Goal: Task Accomplishment & Management: Manage account settings

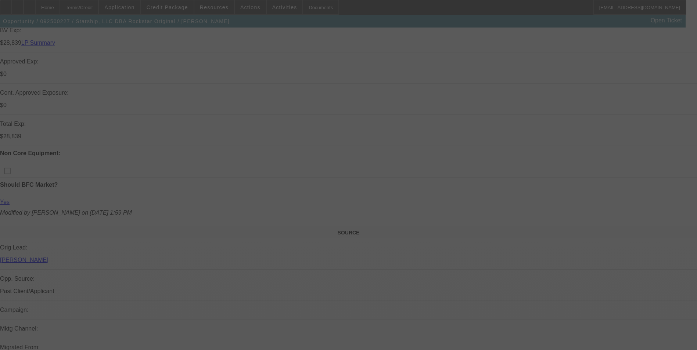
scroll to position [371, 0]
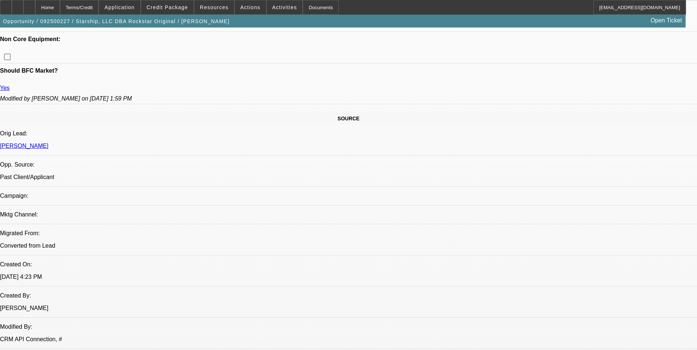
select select "0"
select select "0.1"
select select "0"
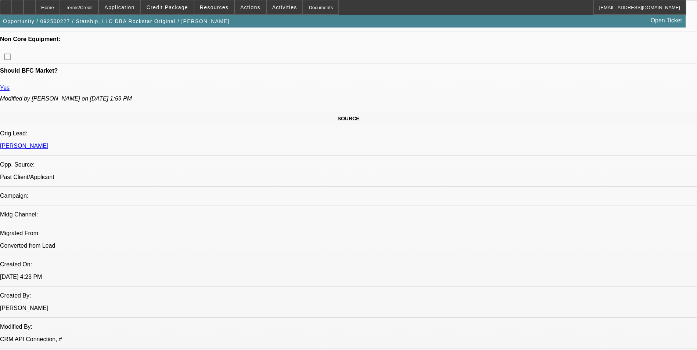
select select "0.1"
select select "0"
select select "0.1"
select select "0"
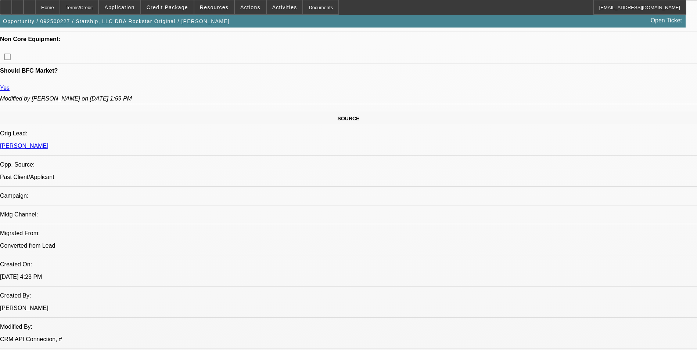
select select "0"
select select "0.1"
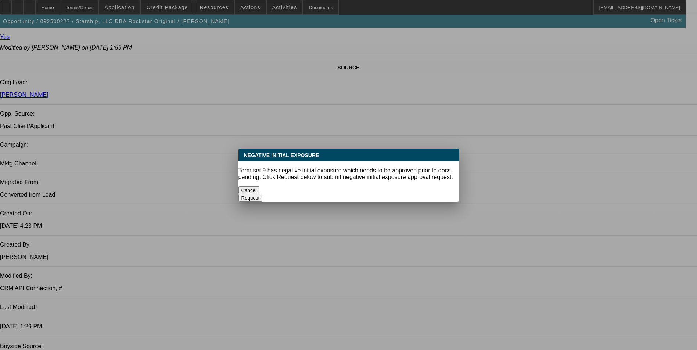
scroll to position [0, 0]
select select "1"
select select "4"
select select "1"
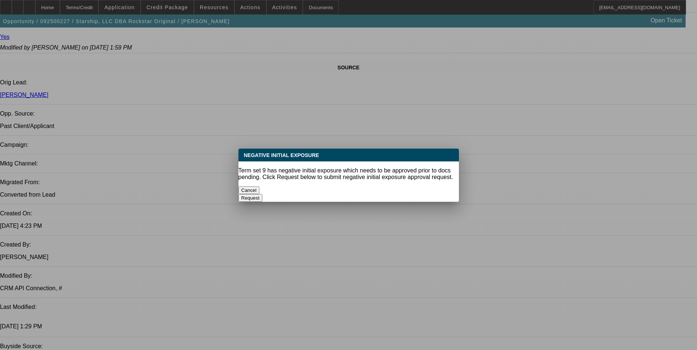
select select "1"
select select "4"
select select "1"
select select "4"
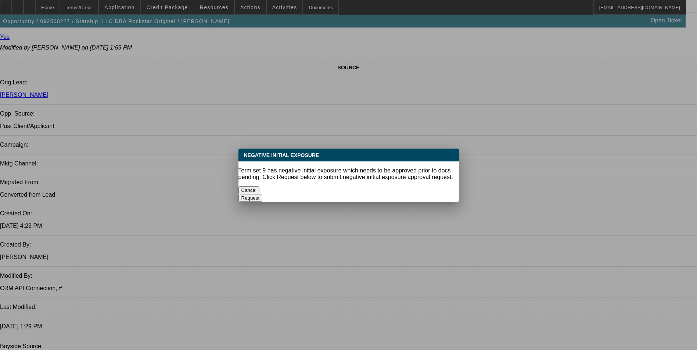
select select "1"
select select "4"
click at [260, 187] on button "Cancel" at bounding box center [248, 191] width 21 height 8
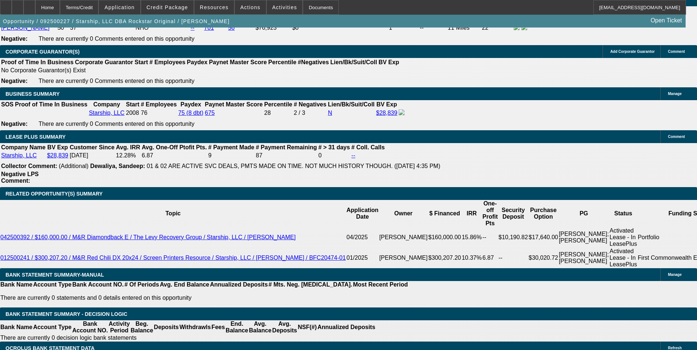
scroll to position [1181, 0]
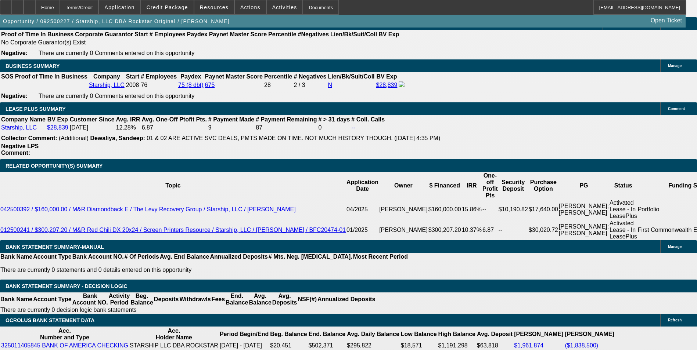
drag, startPoint x: 163, startPoint y: 201, endPoint x: 185, endPoint y: 201, distance: 22.8
type input "UNKNOWN"
type input "1"
type input "$2,348.38"
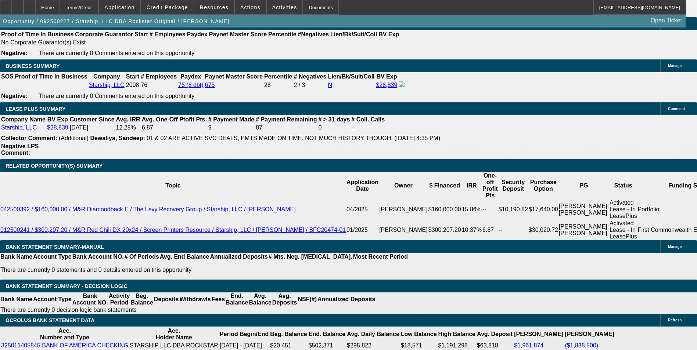
type input "13"
type input "$3,125.87"
type input "13"
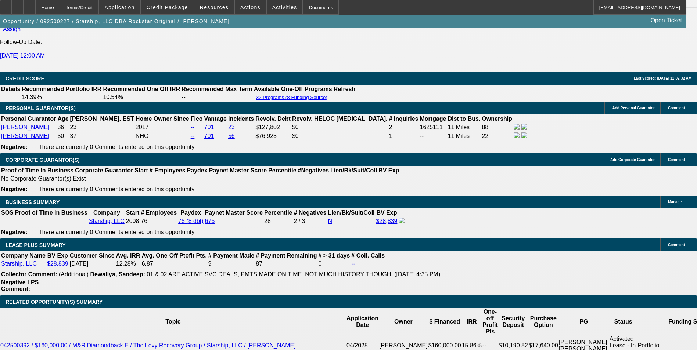
scroll to position [1034, 0]
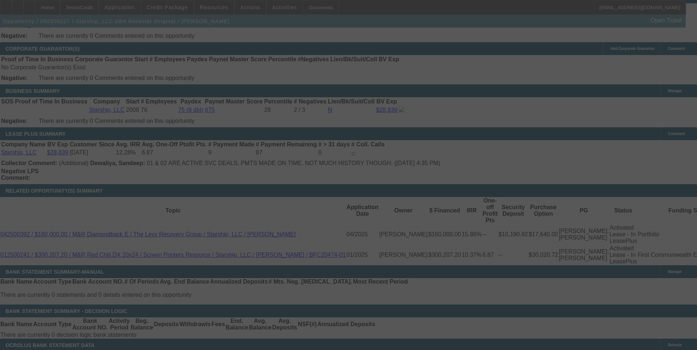
scroll to position [1181, 0]
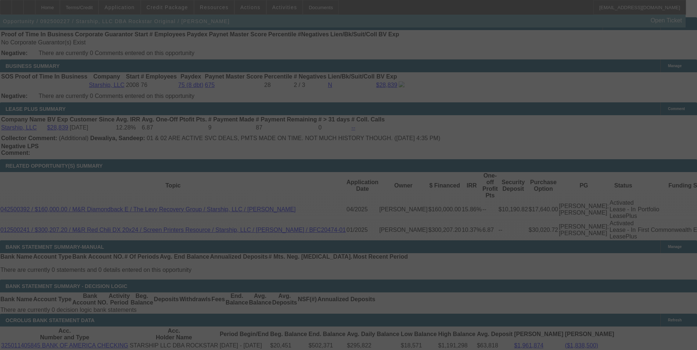
select select "0"
select select "0.1"
select select "4"
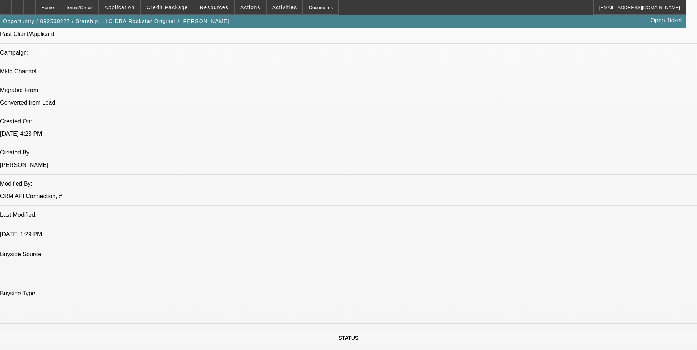
scroll to position [410, 0]
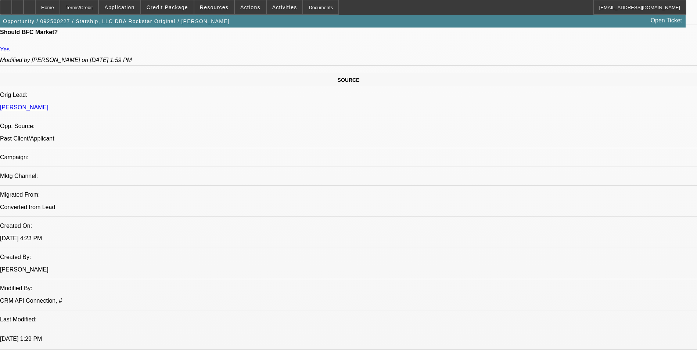
click at [167, 11] on span at bounding box center [167, 8] width 53 height 18
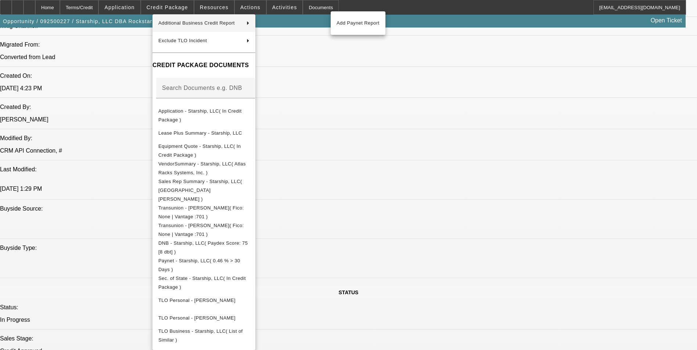
scroll to position [574, 0]
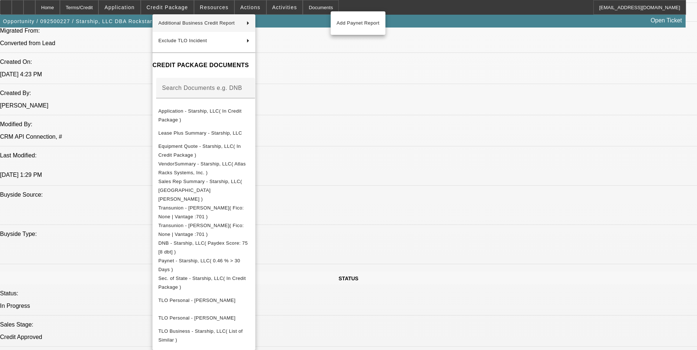
click at [418, 170] on div at bounding box center [348, 175] width 697 height 350
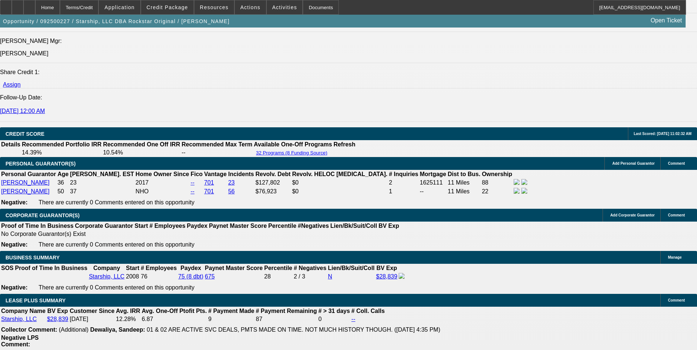
scroll to position [1199, 0]
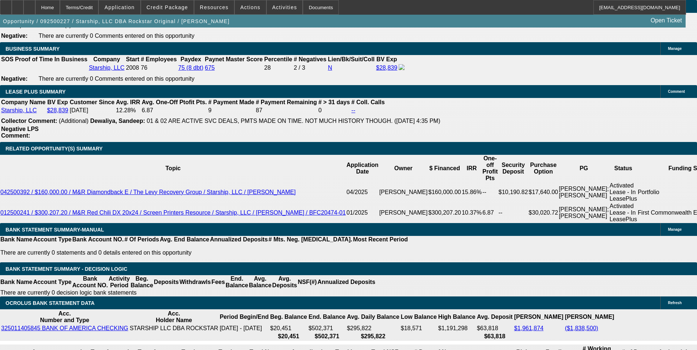
drag, startPoint x: 162, startPoint y: 185, endPoint x: 199, endPoint y: 185, distance: 37.1
type input "1"
type input "UNKNOWN"
type input "$2,348.38"
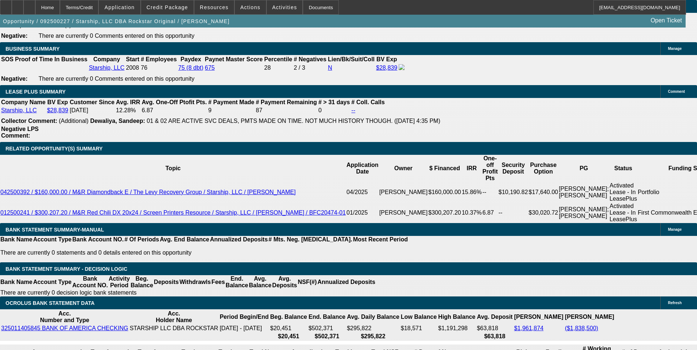
type input "12"
type input "$3,055.99"
type input "12.2"
type input "$3,069.90"
type input "12.2"
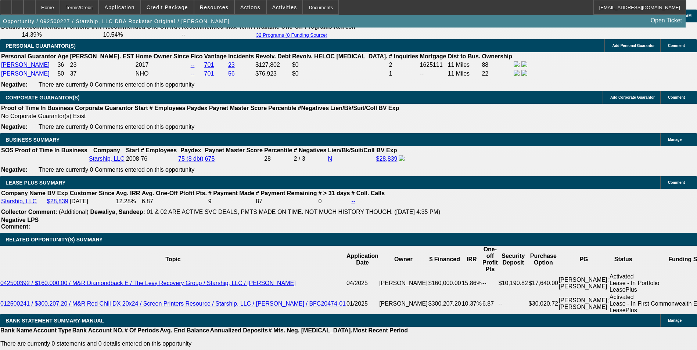
scroll to position [1088, 0]
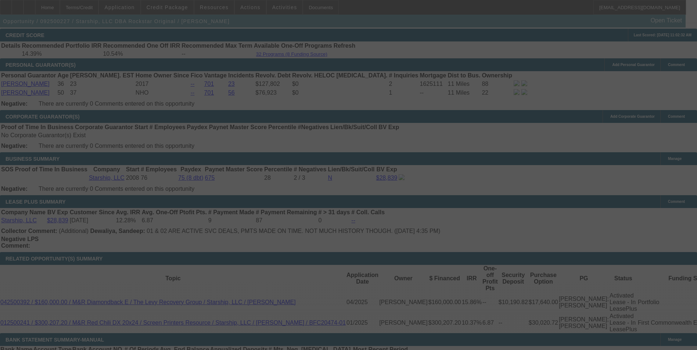
select select "0"
select select "0.1"
select select "4"
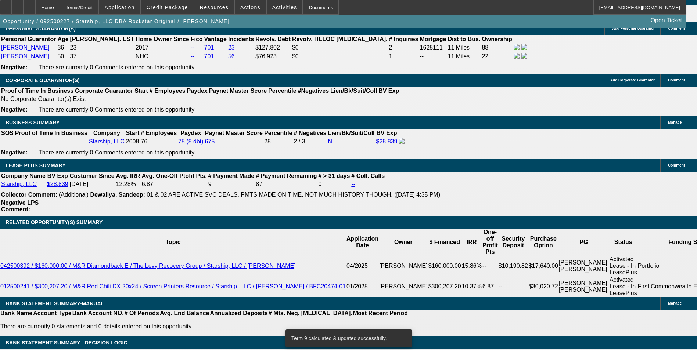
scroll to position [1235, 0]
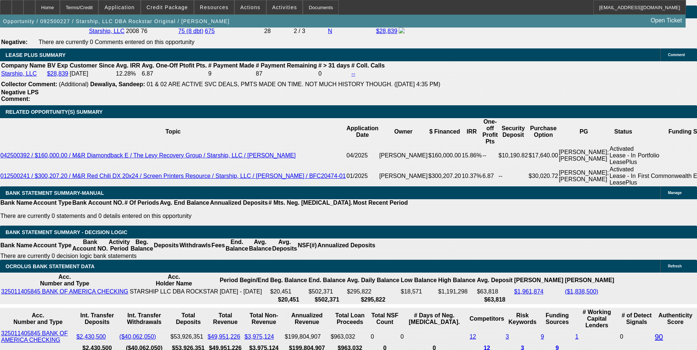
drag, startPoint x: 158, startPoint y: 150, endPoint x: 193, endPoint y: 141, distance: 35.9
type input "UNKNOWN"
type input "1"
type input "$2,348.38"
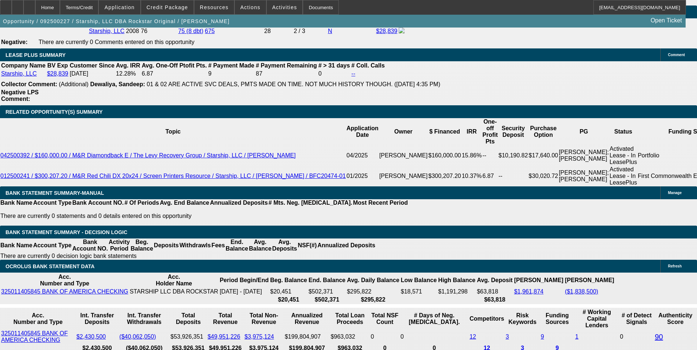
type input "12"
type input "$3,055.99"
type input "12.5"
type input "$3,090.82"
type input "12.5"
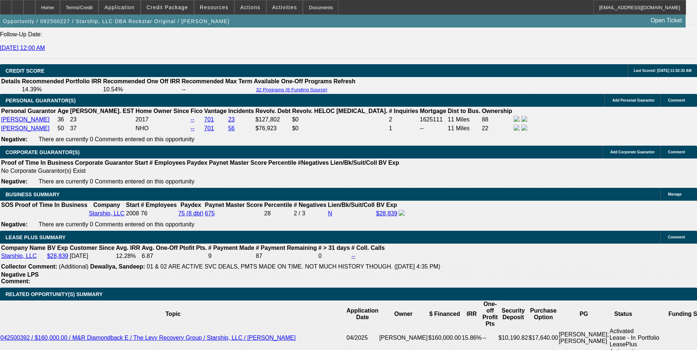
scroll to position [1052, 0]
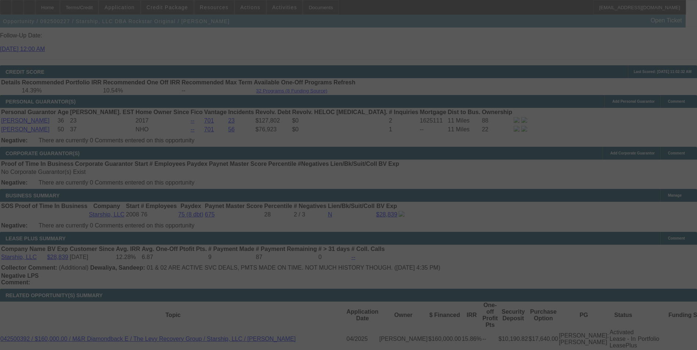
select select "0"
select select "0.1"
select select "4"
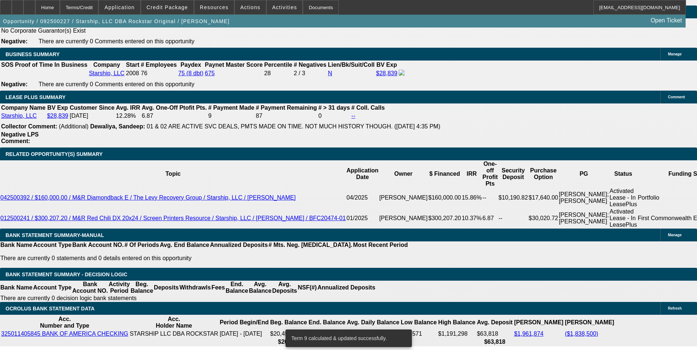
scroll to position [1199, 0]
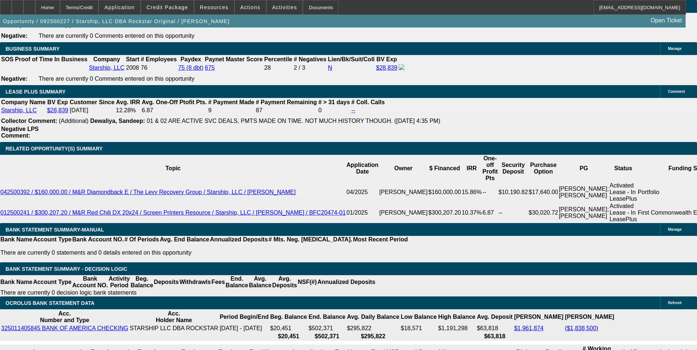
drag, startPoint x: 158, startPoint y: 184, endPoint x: 218, endPoint y: 170, distance: 61.1
type input "1"
type input "UNKNOWN"
type input "$2,348.38"
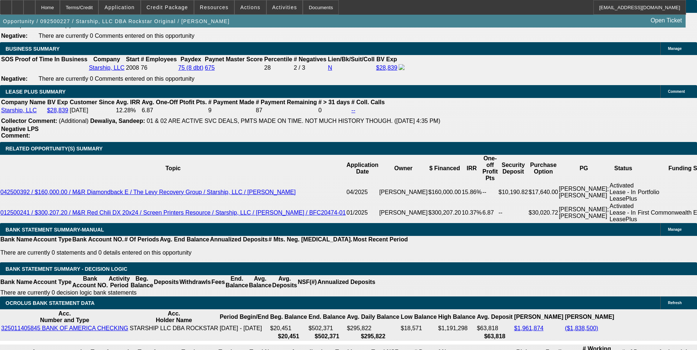
type input "12"
type input "$3,055.99"
type input "12.7"
type input "$3,104.81"
type input "12.7"
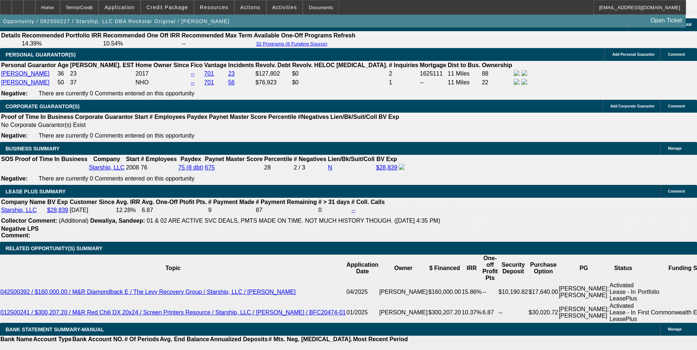
scroll to position [1088, 0]
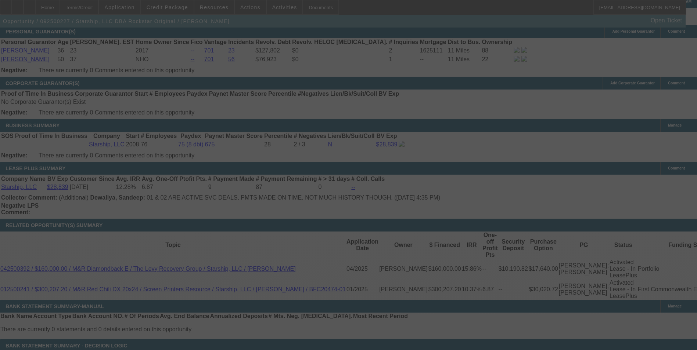
scroll to position [1162, 0]
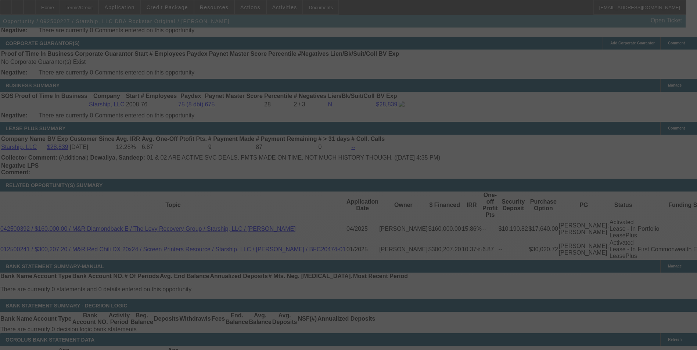
select select "0"
select select "0.1"
select select "4"
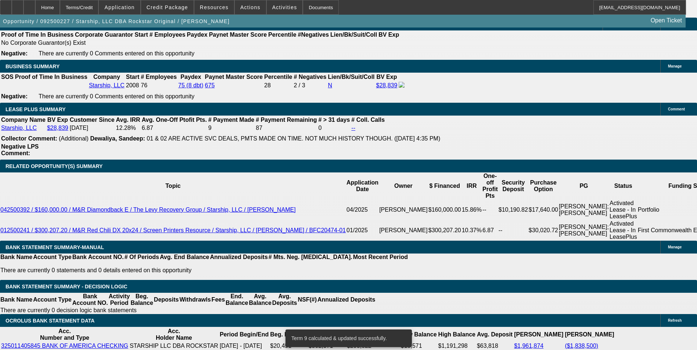
scroll to position [1199, 0]
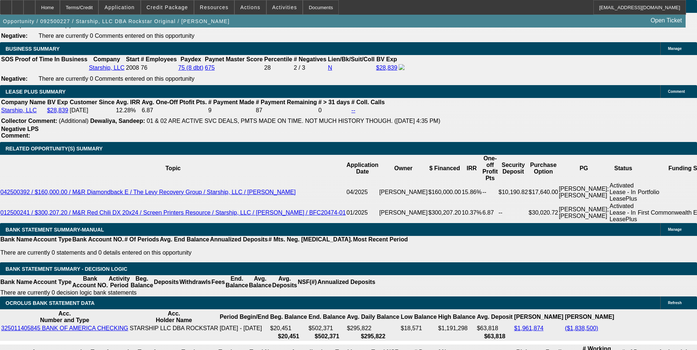
drag, startPoint x: 157, startPoint y: 183, endPoint x: 187, endPoint y: 183, distance: 29.8
type input "1"
type input "UNKNOWN"
type input "12"
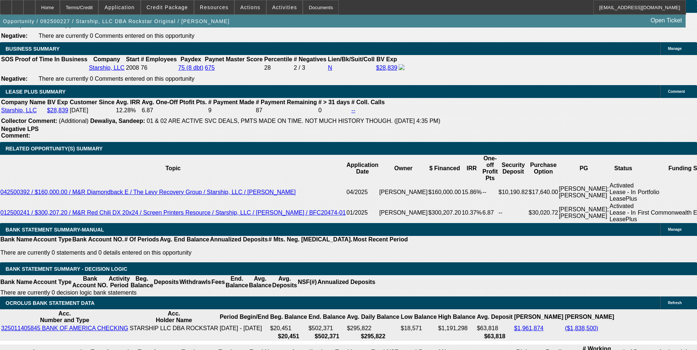
type input "$2,348.38"
type input "12."
type input "$3,055.99"
type input "12.9"
type input "$3,118.84"
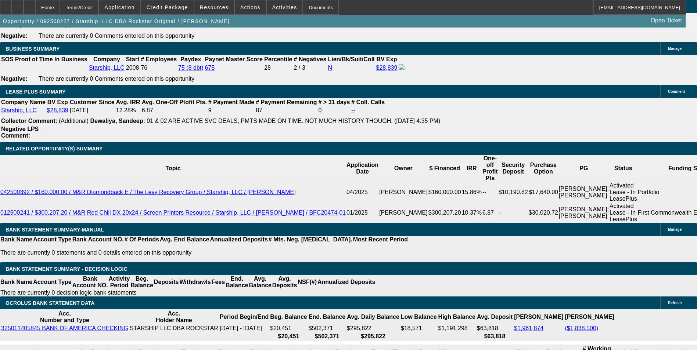
type input "12.9"
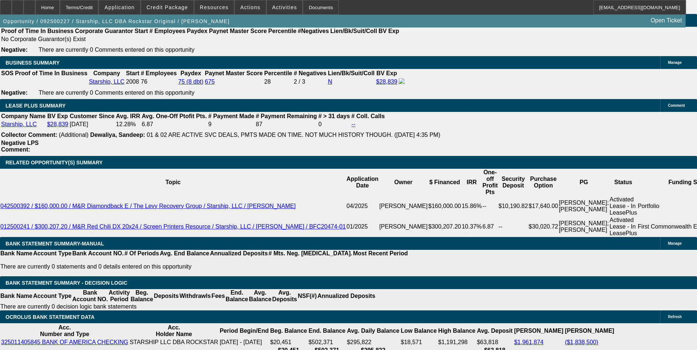
scroll to position [1052, 0]
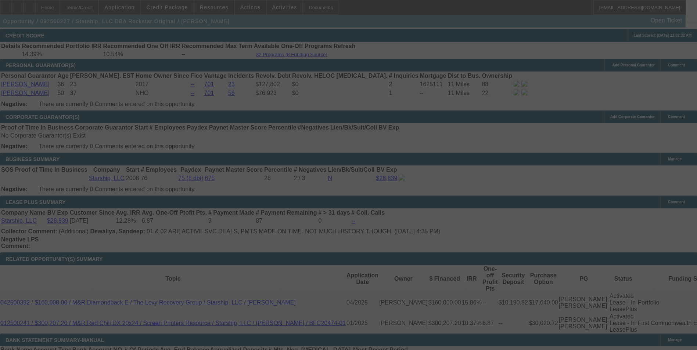
scroll to position [1162, 0]
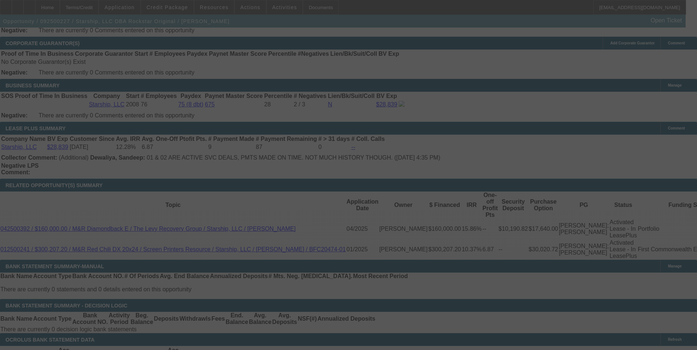
select select "0"
select select "0.1"
select select "4"
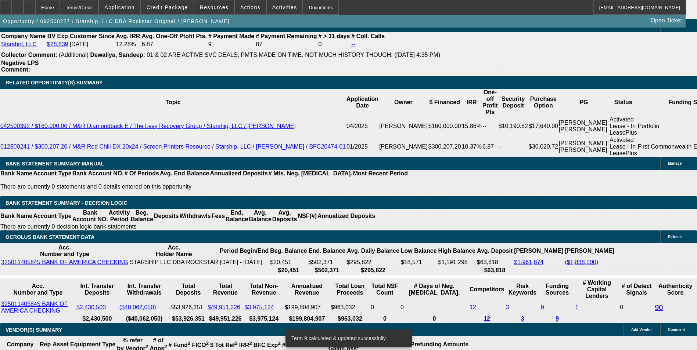
scroll to position [1272, 0]
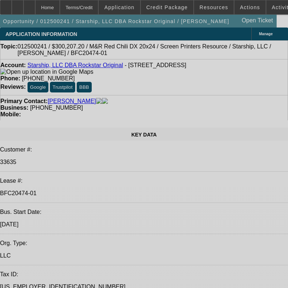
select select "0"
select select "0.1"
select select "0"
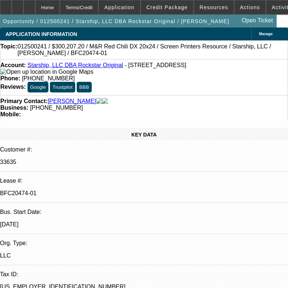
select select "0"
select select "0.1"
select select "0"
select select "0.1"
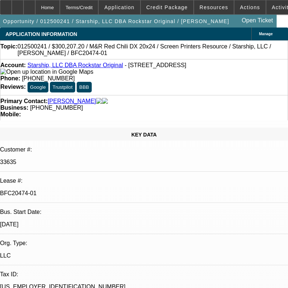
select select "0"
select select "0.1"
select select "1"
select select "3"
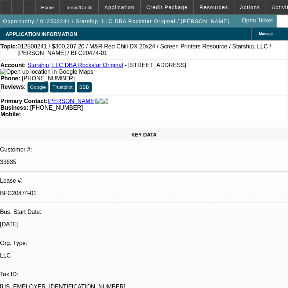
select select "4"
select select "1"
select select "3"
select select "4"
select select "1"
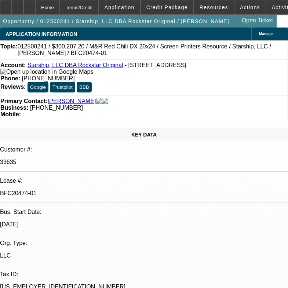
select select "2"
select select "4"
select select "1"
select select "2"
select select "4"
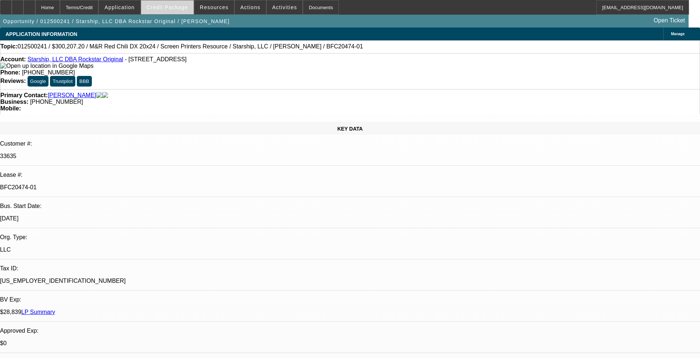
click at [189, 11] on span at bounding box center [167, 8] width 53 height 18
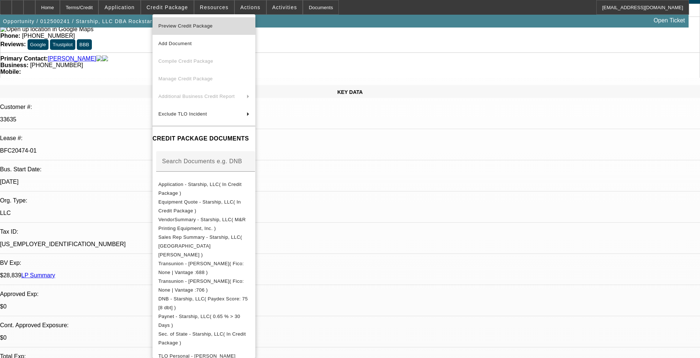
click at [202, 26] on span "Preview Credit Package" at bounding box center [185, 26] width 54 height 6
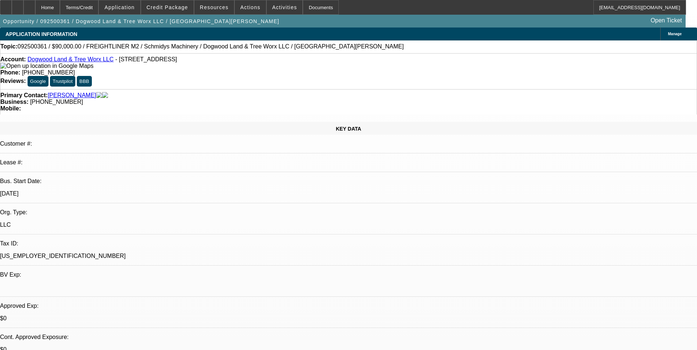
select select "0"
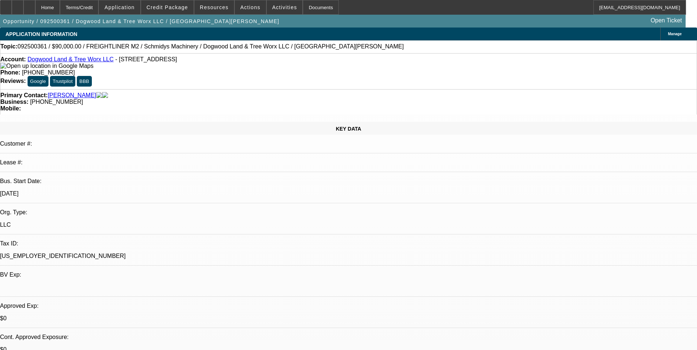
select select "0"
select select "1"
select select "3"
select select "6"
select select "1"
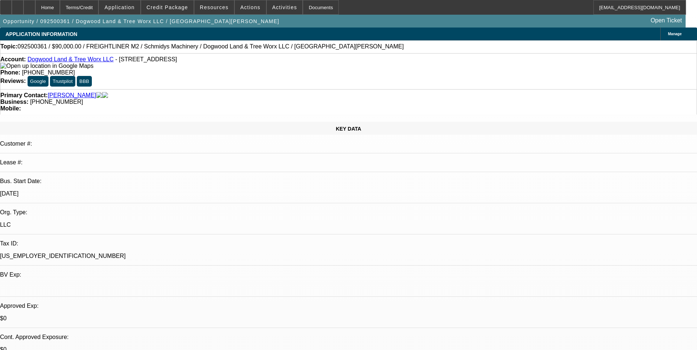
select select "3"
select select "6"
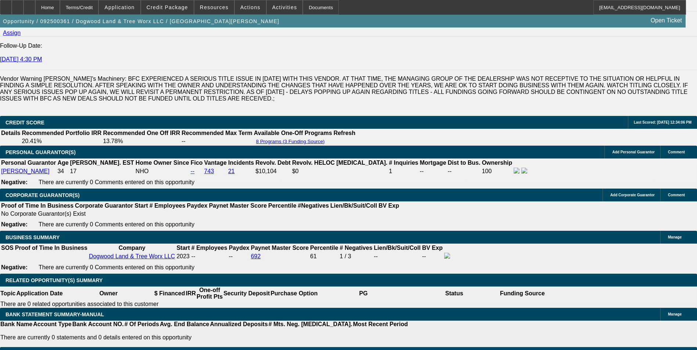
scroll to position [1102, 0]
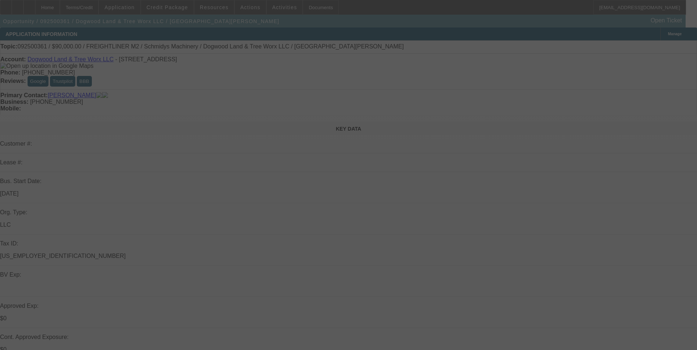
select select "0"
select select "3"
select select "0"
select select "6"
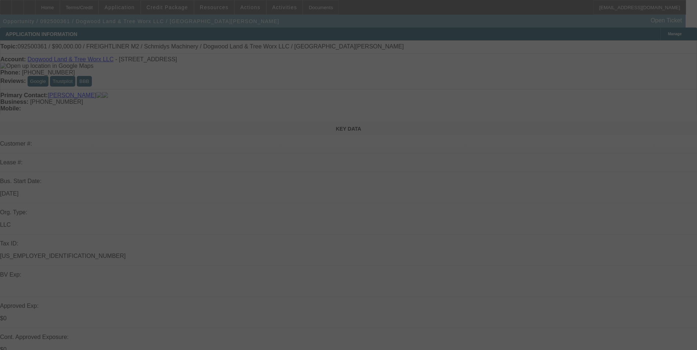
select select "0"
select select "3"
select select "0"
select select "6"
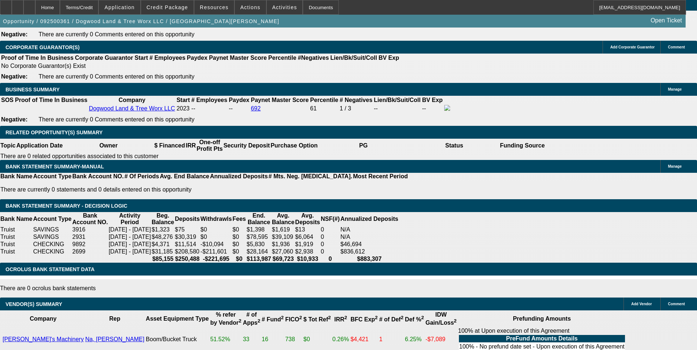
scroll to position [1144, 0]
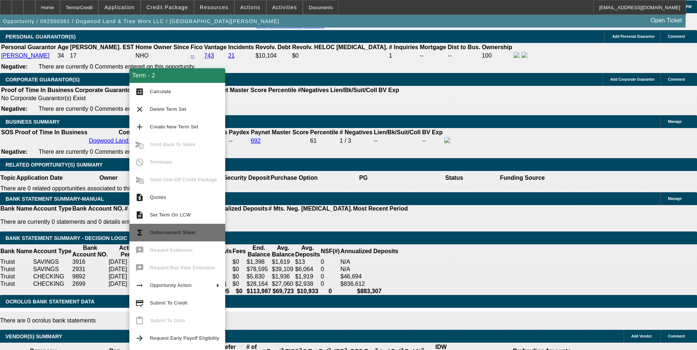
click at [195, 230] on span "Disbursement Sheet" at bounding box center [184, 232] width 69 height 9
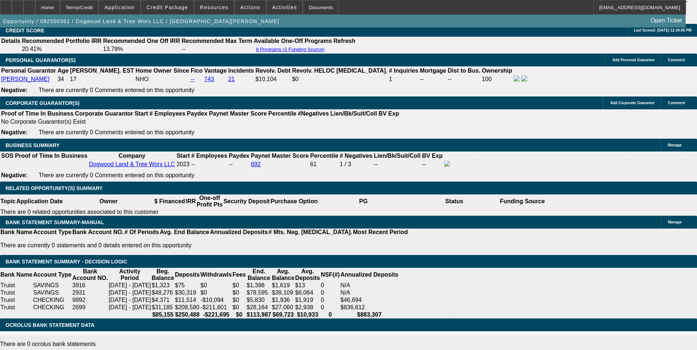
scroll to position [1107, 0]
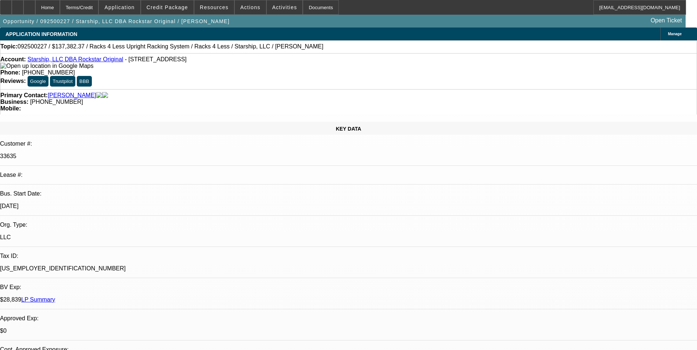
select select "0"
select select "0.1"
select select "0"
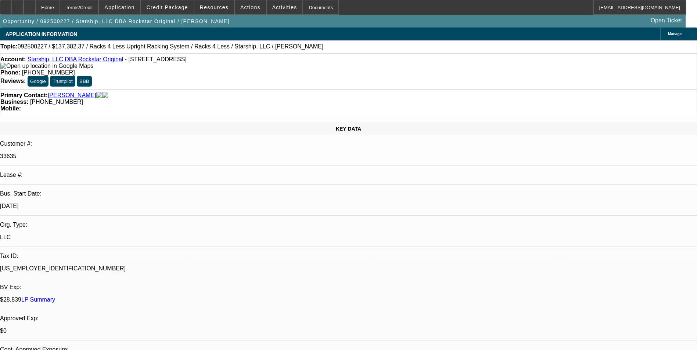
select select "0.1"
select select "0"
select select "0.1"
select select "0"
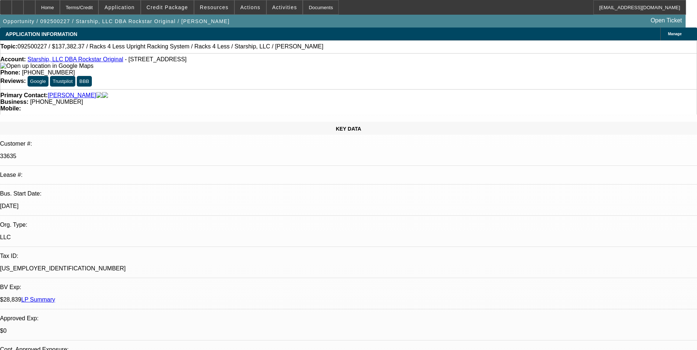
select select "0"
select select "0.1"
select select "1"
select select "4"
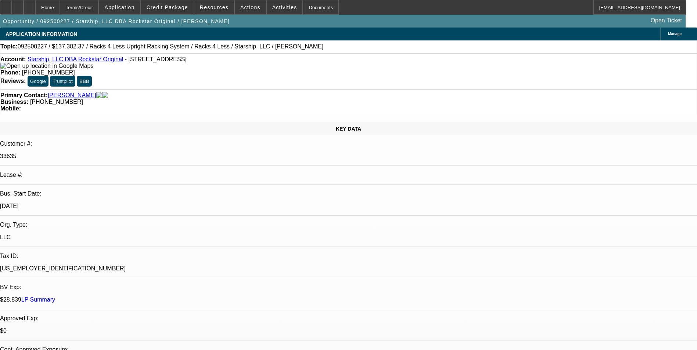
select select "1"
select select "4"
select select "1"
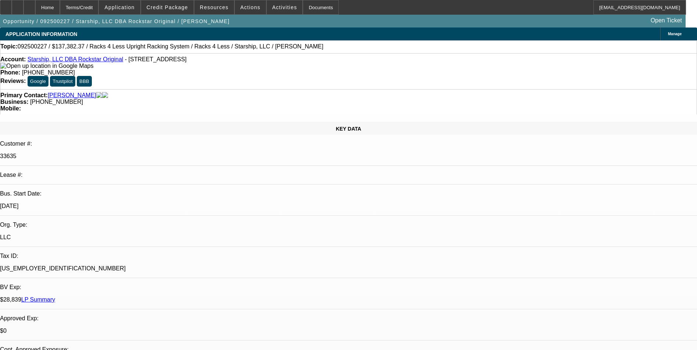
select select "4"
select select "1"
select select "4"
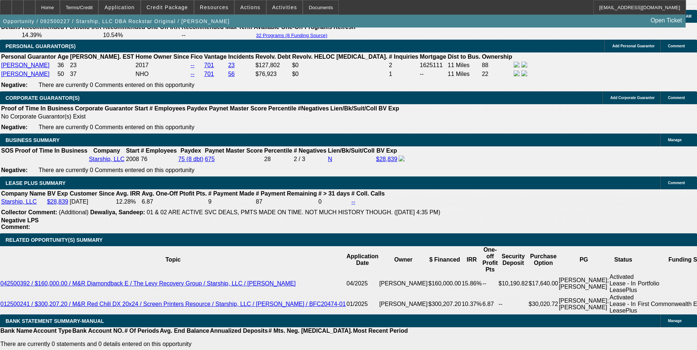
scroll to position [1212, 0]
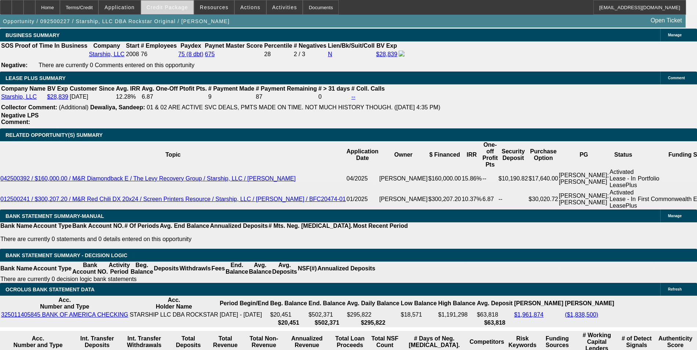
click at [169, 10] on span at bounding box center [167, 8] width 53 height 18
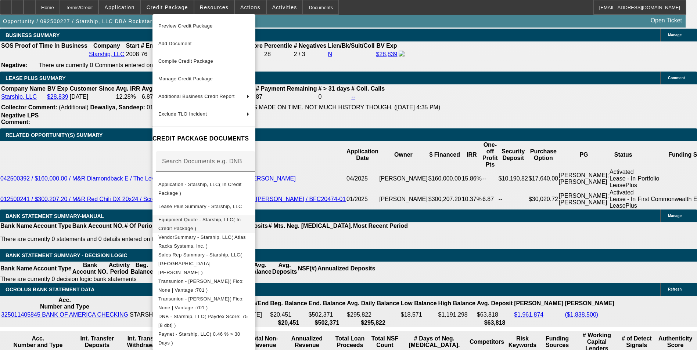
click at [198, 220] on span "Equipment Quote - Starship, LLC( In Credit Package )" at bounding box center [199, 224] width 83 height 14
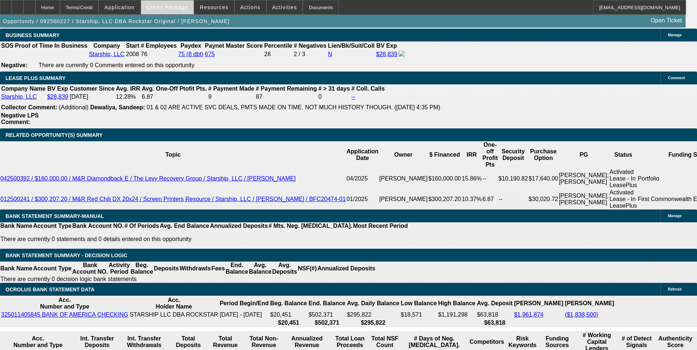
click at [187, 7] on span "Credit Package" at bounding box center [168, 7] width 42 height 6
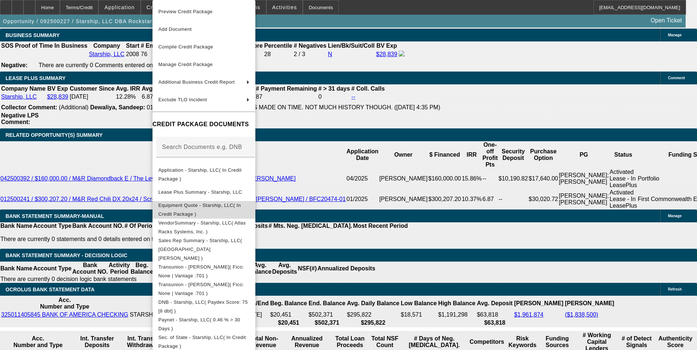
click at [238, 205] on span "Equipment Quote - Starship, LLC( In Credit Package )" at bounding box center [199, 210] width 83 height 14
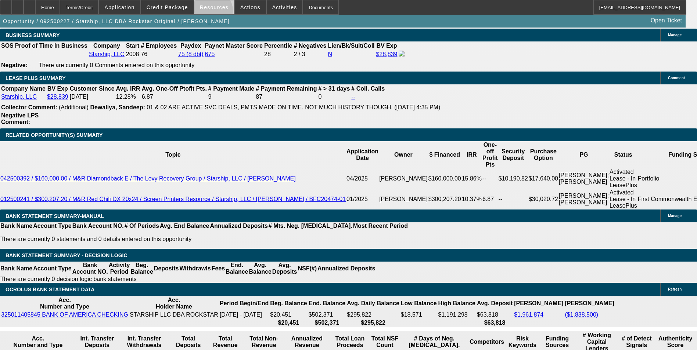
click at [215, 12] on span at bounding box center [214, 8] width 40 height 18
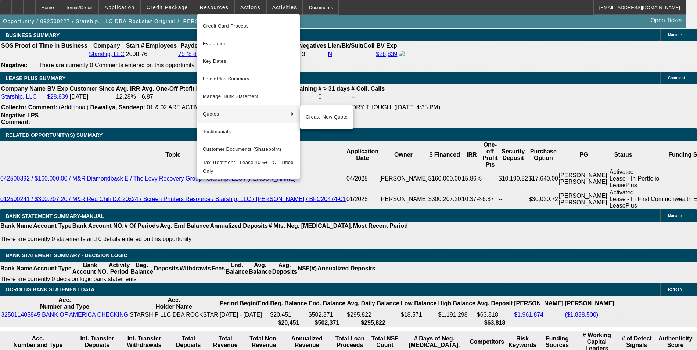
click at [82, 145] on div at bounding box center [348, 175] width 697 height 350
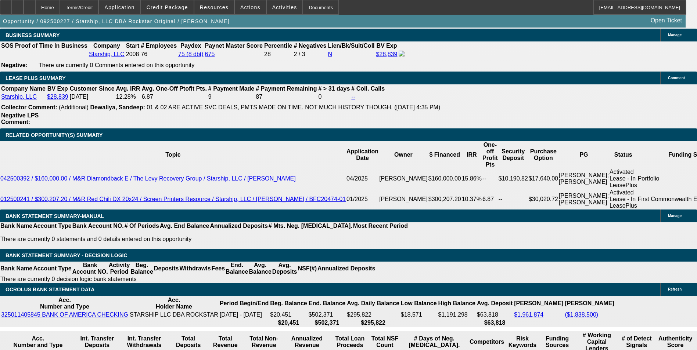
drag, startPoint x: 158, startPoint y: 173, endPoint x: 208, endPoint y: 157, distance: 52.4
type input "1"
type input "UNKNOWN"
type input "12"
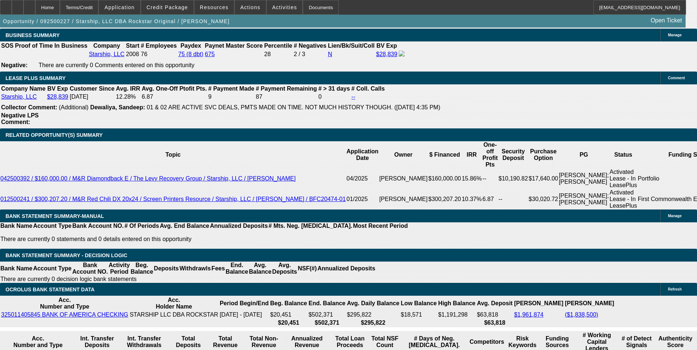
type input "$3,055.99"
type input "12.5"
type input "$3,090.82"
type input "12.5"
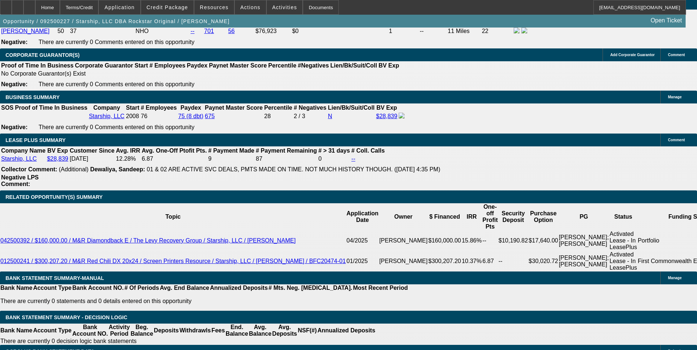
scroll to position [1065, 0]
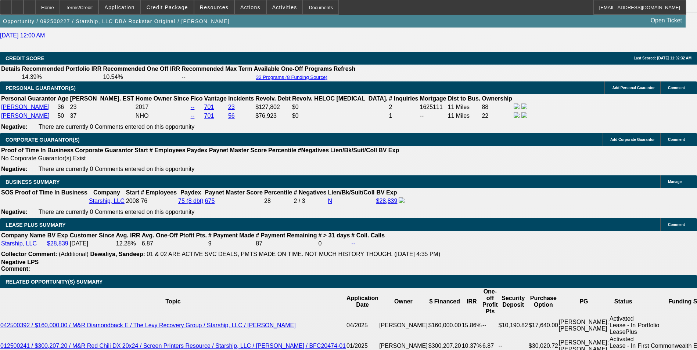
drag, startPoint x: 112, startPoint y: 118, endPoint x: 11, endPoint y: 118, distance: 100.6
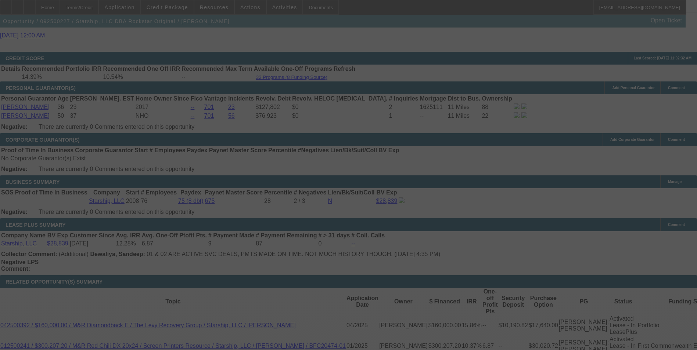
select select "0"
select select "0.1"
select select "4"
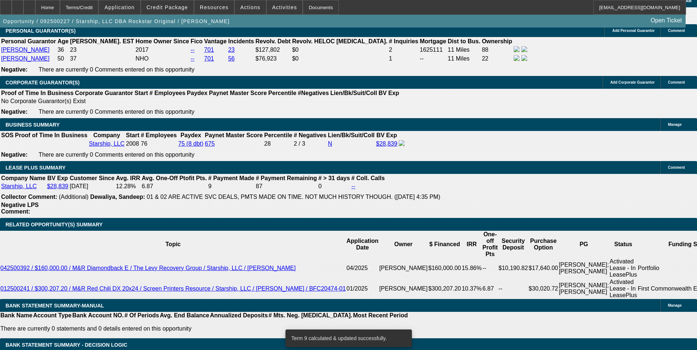
scroll to position [1212, 0]
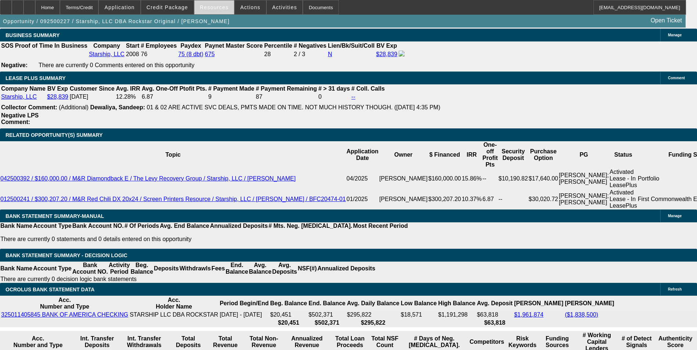
click at [223, 10] on span at bounding box center [214, 8] width 40 height 18
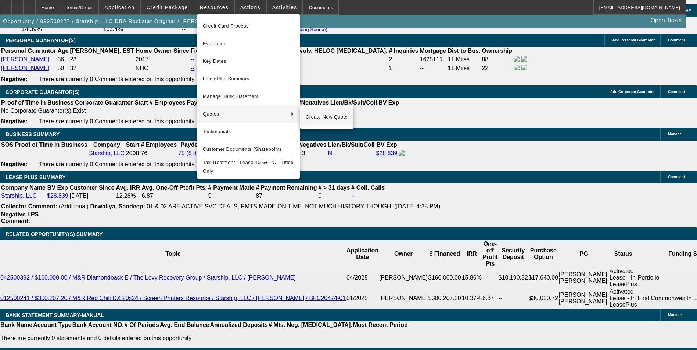
scroll to position [1102, 0]
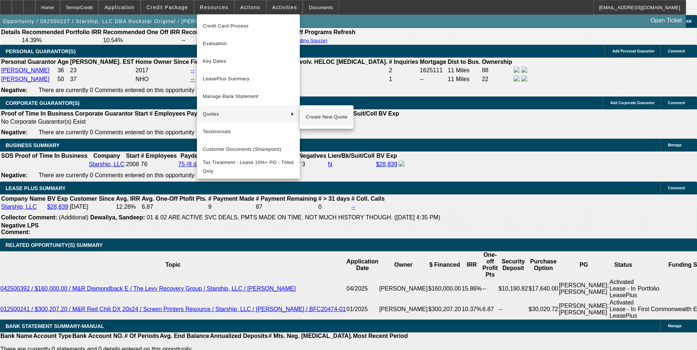
click at [318, 119] on span "Create New Quote" at bounding box center [327, 117] width 42 height 9
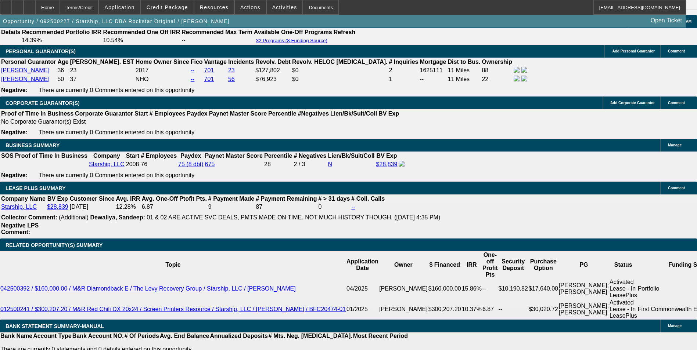
click at [272, 10] on span at bounding box center [285, 8] width 36 height 18
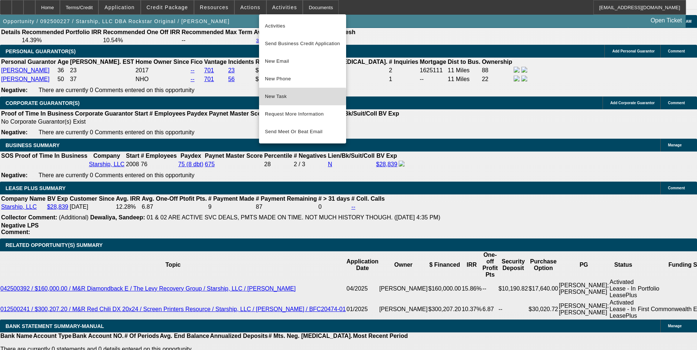
click at [286, 97] on span "New Task" at bounding box center [302, 96] width 75 height 9
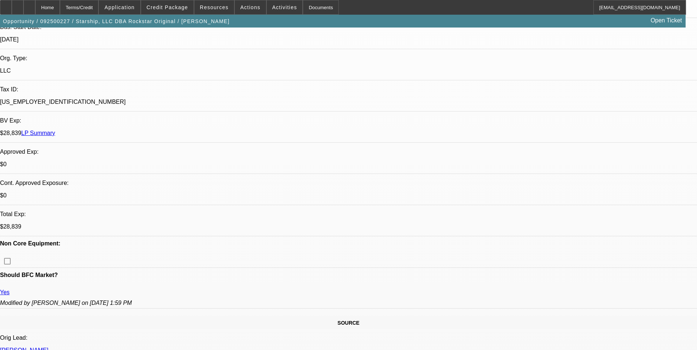
scroll to position [0, 0]
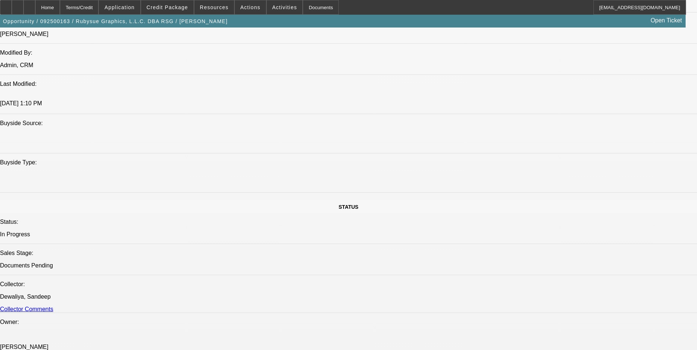
select select "0"
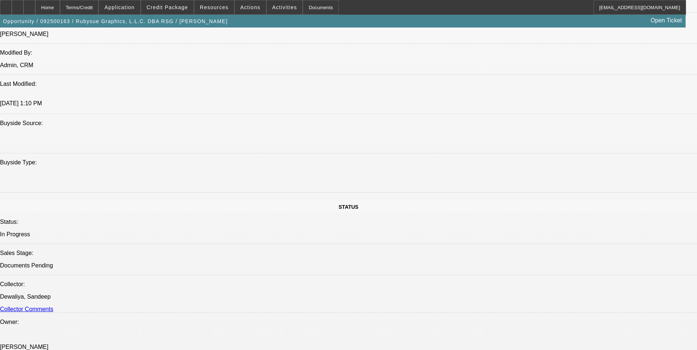
select select "0"
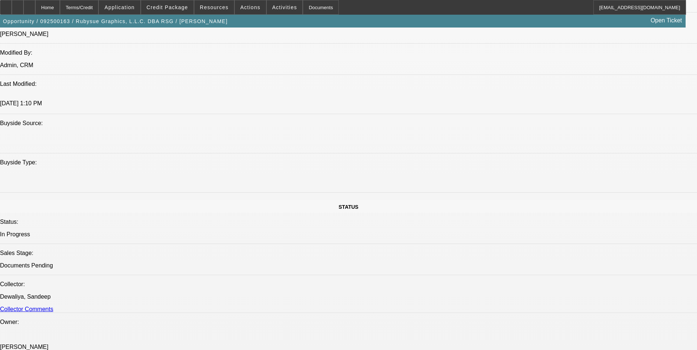
select select "0"
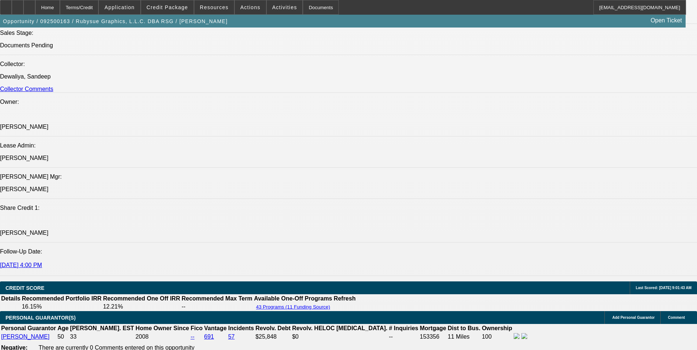
select select "1"
select select "2"
select select "1"
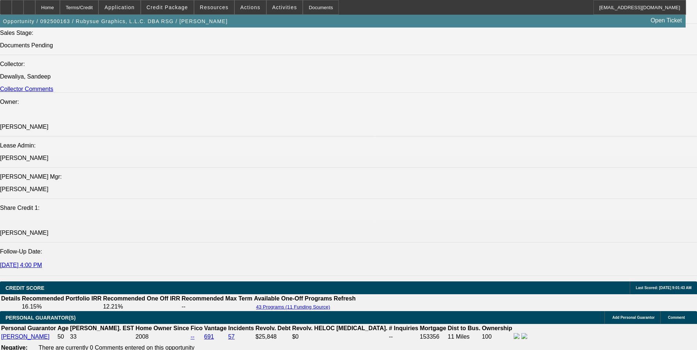
select select "2"
select select "1"
select select "2"
select select "1"
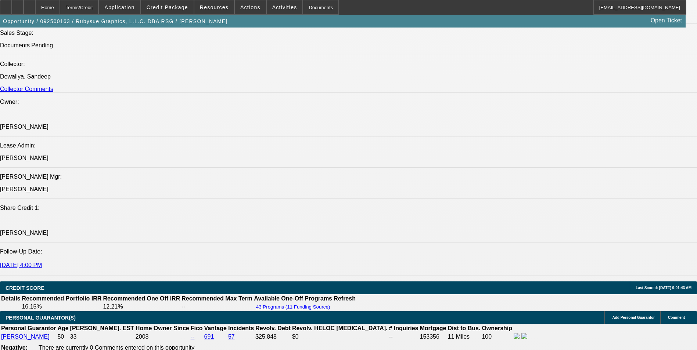
select select "1"
select select "2"
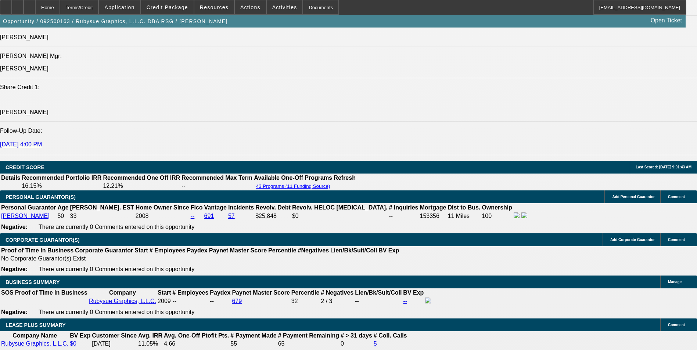
scroll to position [1099, 0]
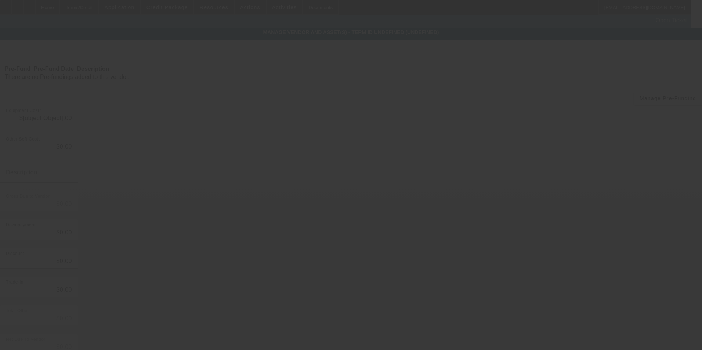
type input "$28,847.60"
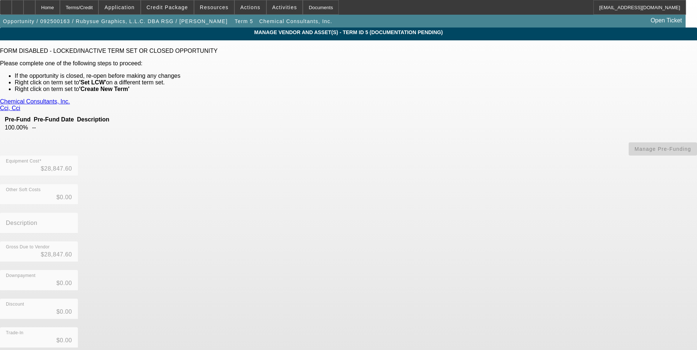
click at [20, 105] on link "Cci, Cci" at bounding box center [10, 108] width 20 height 7
click at [29, 5] on icon at bounding box center [29, 5] width 0 height 0
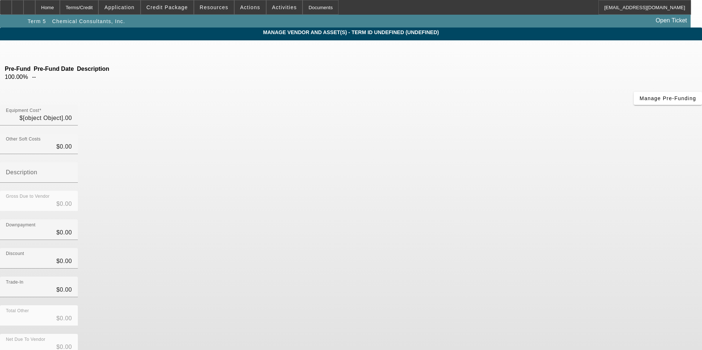
type input "$28,847.60"
